Goal: Task Accomplishment & Management: Manage account settings

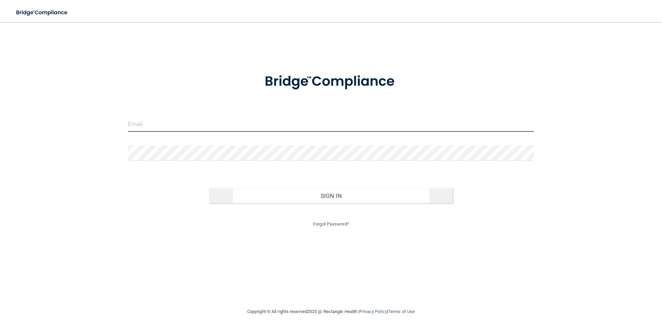
type input "[EMAIL_ADDRESS][DOMAIN_NAME]"
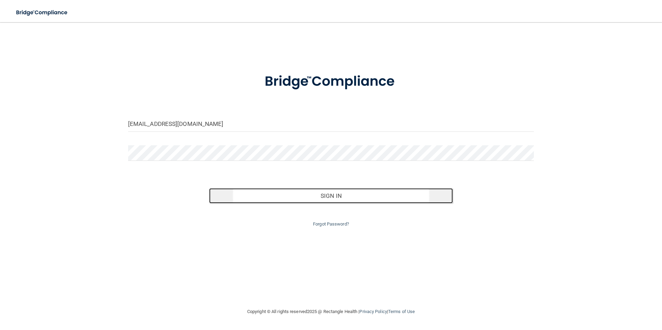
click at [244, 190] on button "Sign In" at bounding box center [331, 195] width 244 height 15
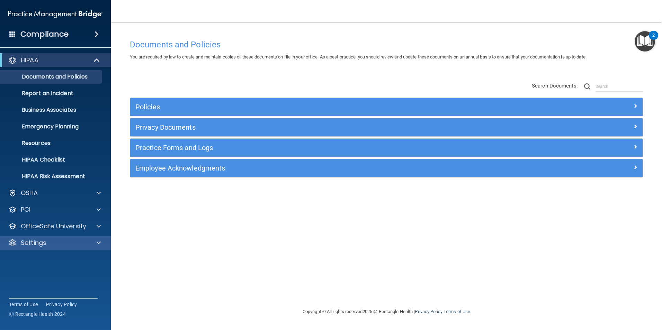
click at [48, 238] on div "Settings" at bounding box center [55, 243] width 111 height 14
click at [48, 247] on div "Settings" at bounding box center [46, 243] width 86 height 8
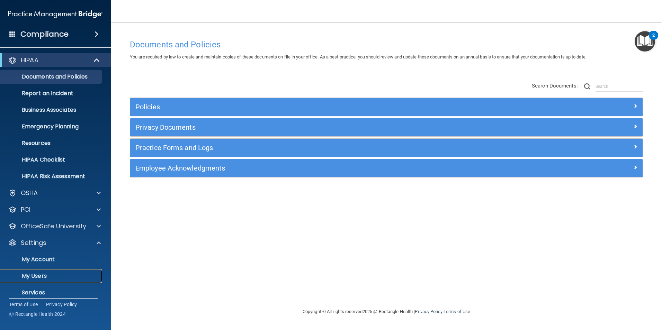
click at [38, 275] on p "My Users" at bounding box center [52, 276] width 95 height 7
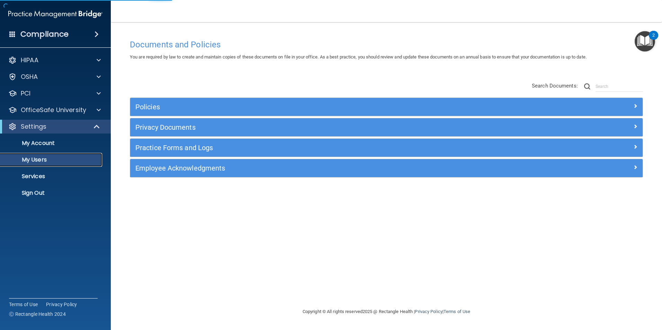
select select "20"
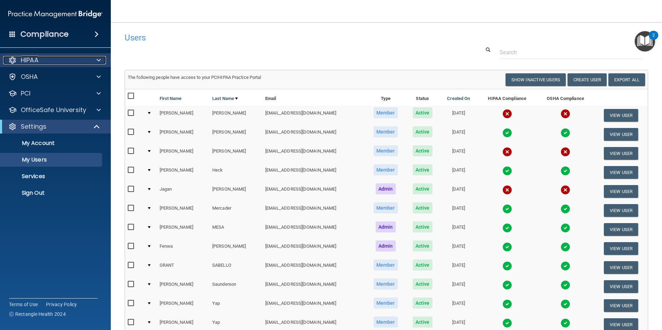
click at [53, 58] on div "HIPAA" at bounding box center [46, 60] width 86 height 8
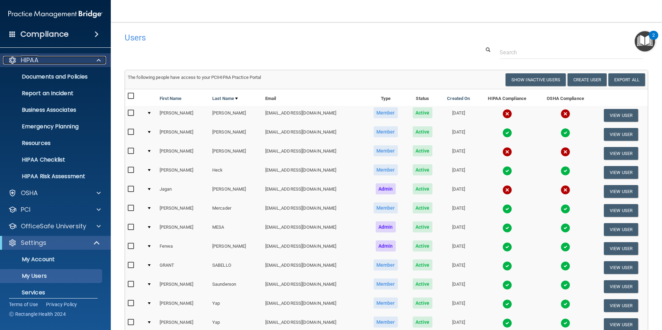
click at [98, 61] on span at bounding box center [99, 60] width 4 height 8
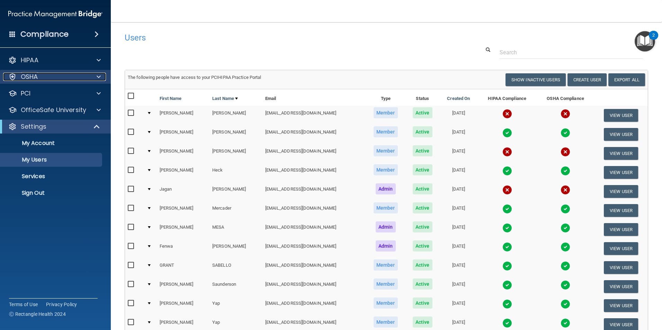
click at [66, 76] on div "OSHA" at bounding box center [46, 77] width 86 height 8
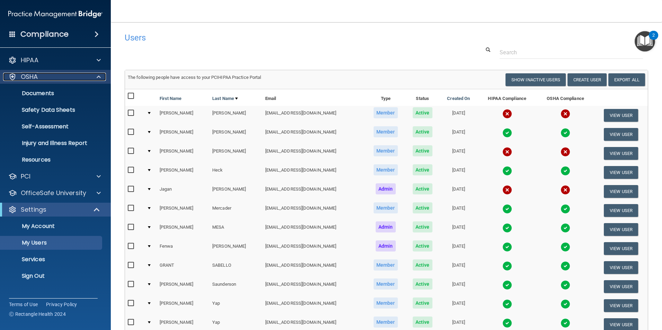
click at [66, 76] on div "OSHA" at bounding box center [46, 77] width 86 height 8
